Goal: Task Accomplishment & Management: Use online tool/utility

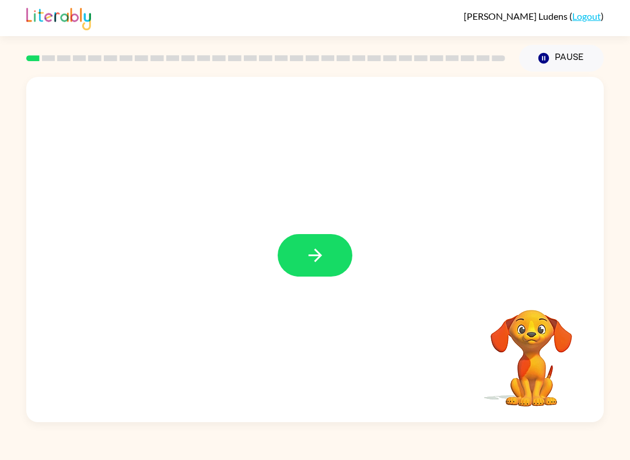
click at [317, 236] on button "button" at bounding box center [314, 255] width 75 height 43
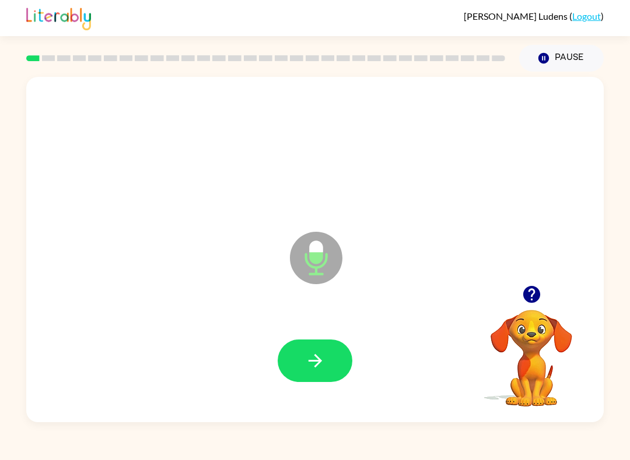
click at [307, 360] on icon "button" at bounding box center [315, 361] width 20 height 20
click at [315, 368] on icon "button" at bounding box center [315, 361] width 20 height 20
click at [307, 362] on icon "button" at bounding box center [315, 361] width 20 height 20
click at [315, 365] on icon "button" at bounding box center [315, 361] width 20 height 20
click at [318, 366] on icon "button" at bounding box center [315, 361] width 20 height 20
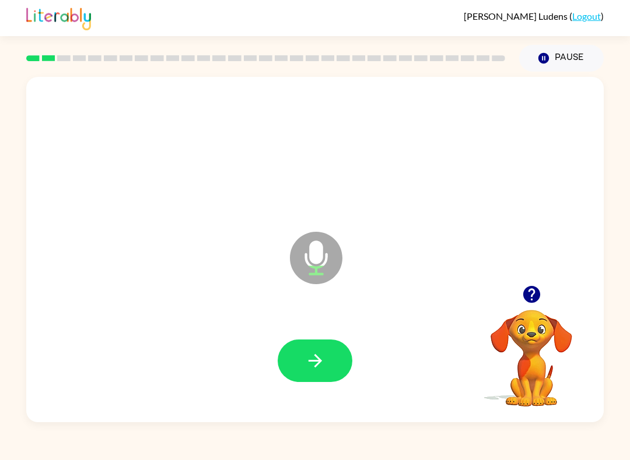
click at [310, 356] on icon "button" at bounding box center [315, 361] width 20 height 20
click at [314, 358] on icon "button" at bounding box center [315, 361] width 20 height 20
click at [311, 357] on icon "button" at bounding box center [315, 361] width 20 height 20
click at [303, 371] on button "button" at bounding box center [314, 361] width 75 height 43
click at [318, 359] on icon "button" at bounding box center [314, 360] width 13 height 13
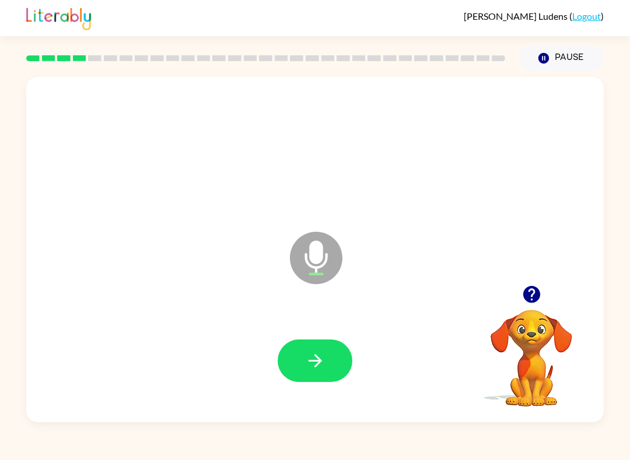
click at [309, 375] on button "button" at bounding box center [314, 361] width 75 height 43
click at [338, 361] on button "button" at bounding box center [314, 361] width 75 height 43
click at [305, 355] on icon "button" at bounding box center [315, 361] width 20 height 20
click at [322, 353] on icon "button" at bounding box center [315, 361] width 20 height 20
click at [324, 360] on icon "button" at bounding box center [315, 361] width 20 height 20
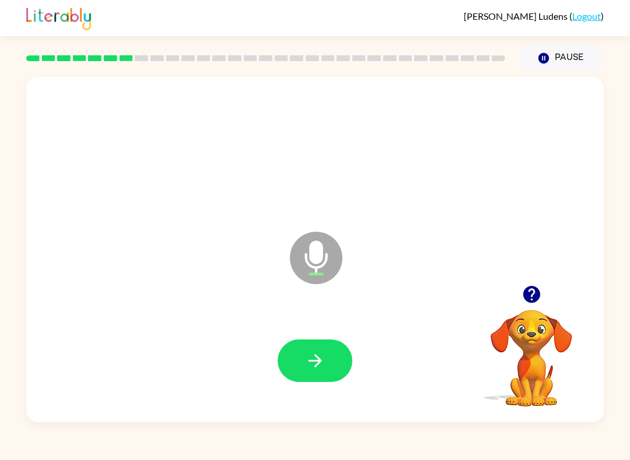
click at [308, 367] on icon "button" at bounding box center [315, 361] width 20 height 20
click at [316, 363] on icon "button" at bounding box center [315, 361] width 20 height 20
click at [299, 358] on button "button" at bounding box center [314, 361] width 75 height 43
click at [312, 358] on icon "button" at bounding box center [315, 361] width 20 height 20
click at [315, 375] on button "button" at bounding box center [314, 361] width 75 height 43
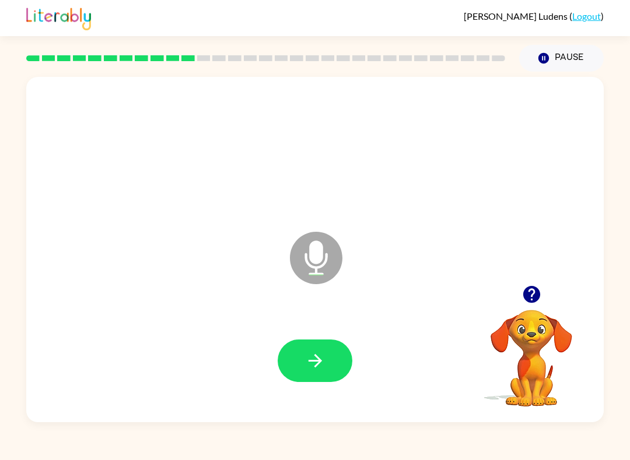
click at [311, 373] on button "button" at bounding box center [314, 361] width 75 height 43
click at [324, 365] on icon "button" at bounding box center [315, 361] width 20 height 20
click at [307, 349] on button "button" at bounding box center [314, 361] width 75 height 43
click at [311, 364] on icon "button" at bounding box center [315, 361] width 20 height 20
click at [331, 353] on button "button" at bounding box center [314, 361] width 75 height 43
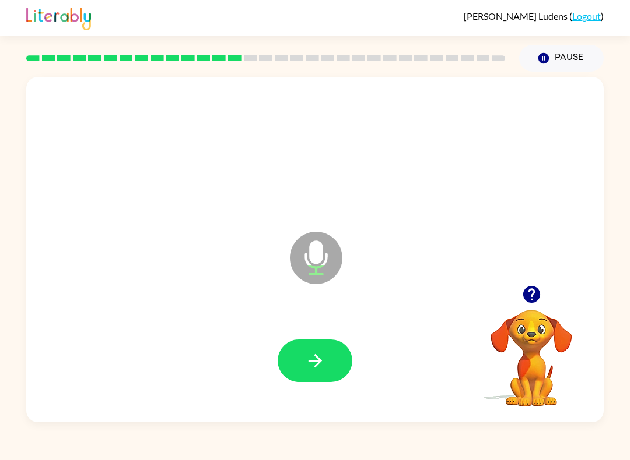
click at [308, 354] on icon "button" at bounding box center [315, 361] width 20 height 20
click at [343, 360] on button "button" at bounding box center [314, 361] width 75 height 43
click at [325, 361] on button "button" at bounding box center [314, 361] width 75 height 43
click at [336, 343] on button "button" at bounding box center [314, 361] width 75 height 43
click at [329, 370] on button "button" at bounding box center [314, 361] width 75 height 43
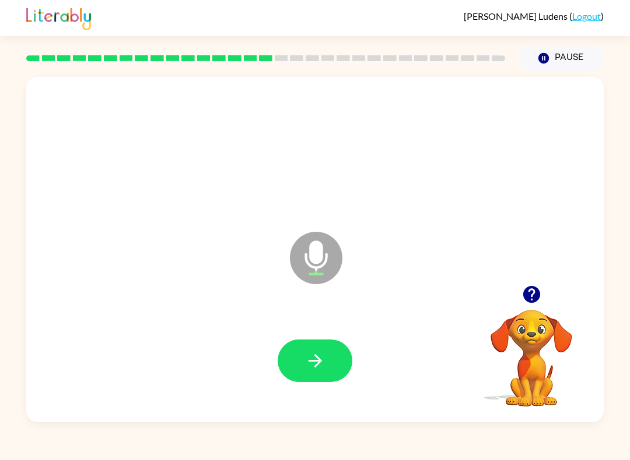
click at [307, 347] on button "button" at bounding box center [314, 361] width 75 height 43
click at [335, 361] on button "button" at bounding box center [314, 361] width 75 height 43
click at [314, 361] on icon "button" at bounding box center [315, 361] width 20 height 20
click at [329, 355] on button "button" at bounding box center [314, 361] width 75 height 43
click at [328, 354] on button "button" at bounding box center [314, 361] width 75 height 43
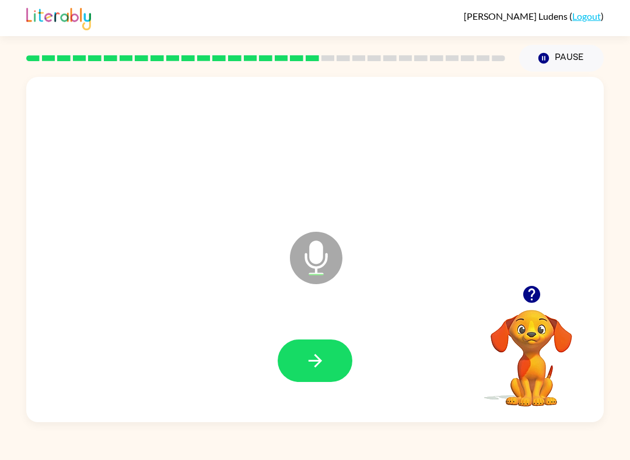
click at [303, 365] on button "button" at bounding box center [314, 361] width 75 height 43
click at [312, 374] on button "button" at bounding box center [314, 361] width 75 height 43
click at [317, 360] on icon "button" at bounding box center [315, 361] width 20 height 20
click at [321, 375] on button "button" at bounding box center [314, 361] width 75 height 43
click at [542, 59] on icon "Pause" at bounding box center [543, 58] width 13 height 13
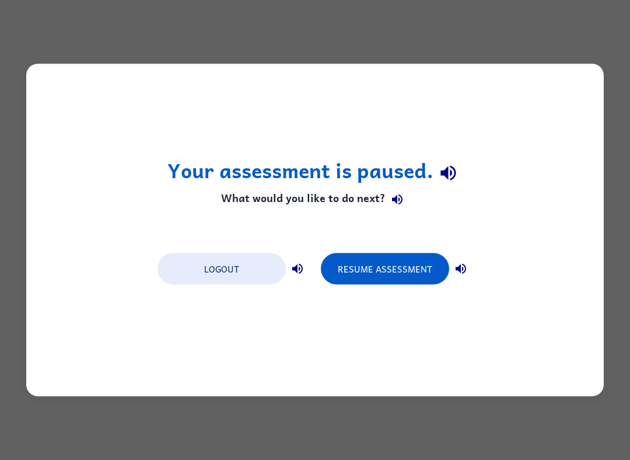
click at [415, 276] on button "Resume Assessment" at bounding box center [385, 269] width 128 height 31
click at [370, 270] on button "Resume Assessment" at bounding box center [385, 269] width 128 height 31
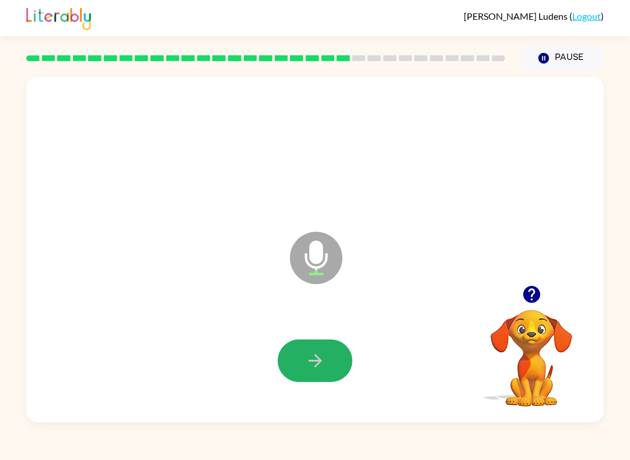
click at [304, 377] on button "button" at bounding box center [314, 361] width 75 height 43
click at [314, 359] on icon "button" at bounding box center [315, 361] width 20 height 20
click at [303, 347] on button "button" at bounding box center [314, 361] width 75 height 43
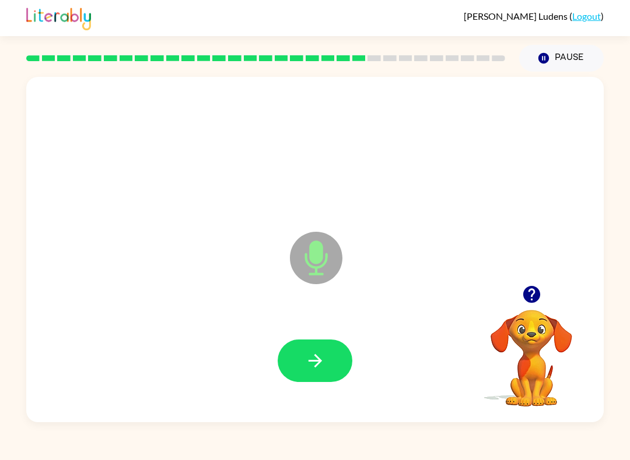
click at [317, 362] on icon "button" at bounding box center [314, 360] width 13 height 13
click at [318, 377] on button "button" at bounding box center [314, 361] width 75 height 43
click at [296, 348] on button "button" at bounding box center [314, 361] width 75 height 43
click at [300, 366] on button "button" at bounding box center [314, 361] width 75 height 43
click at [311, 355] on icon "button" at bounding box center [315, 361] width 20 height 20
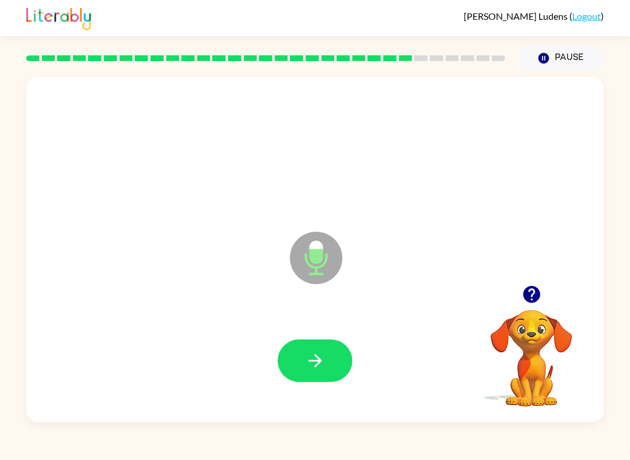
click at [318, 347] on button "button" at bounding box center [314, 361] width 75 height 43
click at [307, 356] on icon "button" at bounding box center [315, 361] width 20 height 20
click at [302, 359] on button "button" at bounding box center [314, 361] width 75 height 43
click at [305, 365] on icon "button" at bounding box center [315, 361] width 20 height 20
click at [294, 364] on button "button" at bounding box center [314, 361] width 75 height 43
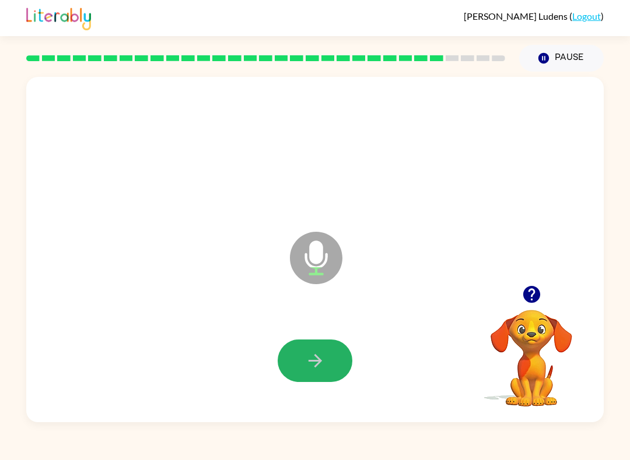
click at [316, 356] on icon "button" at bounding box center [315, 361] width 20 height 20
click at [331, 358] on button "button" at bounding box center [314, 361] width 75 height 43
click at [295, 361] on button "button" at bounding box center [314, 361] width 75 height 43
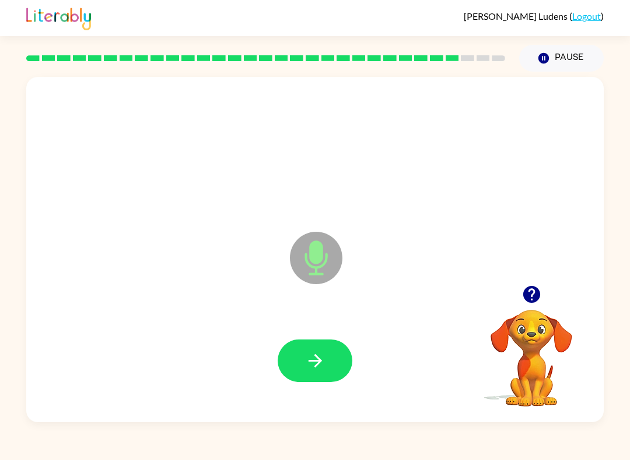
click at [312, 368] on icon "button" at bounding box center [315, 361] width 20 height 20
click at [304, 351] on button "button" at bounding box center [314, 361] width 75 height 43
click at [318, 364] on icon "button" at bounding box center [314, 360] width 13 height 13
click at [305, 351] on icon "button" at bounding box center [315, 361] width 20 height 20
click at [310, 368] on icon "button" at bounding box center [315, 361] width 20 height 20
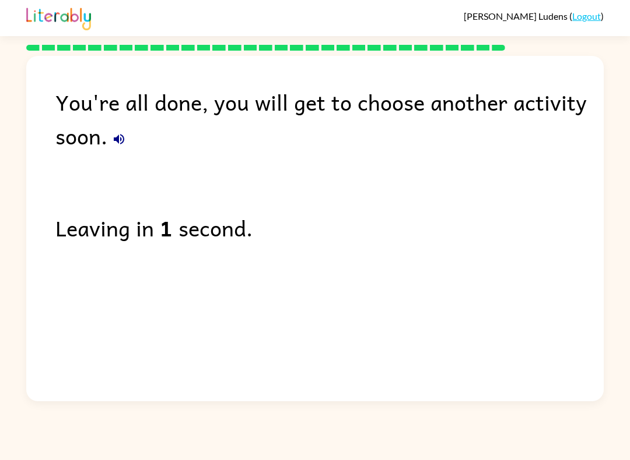
click at [610, 5] on div "[PERSON_NAME] ( Logout )" at bounding box center [315, 18] width 630 height 36
click at [584, 15] on link "Logout" at bounding box center [586, 15] width 29 height 11
